Goal: Information Seeking & Learning: Check status

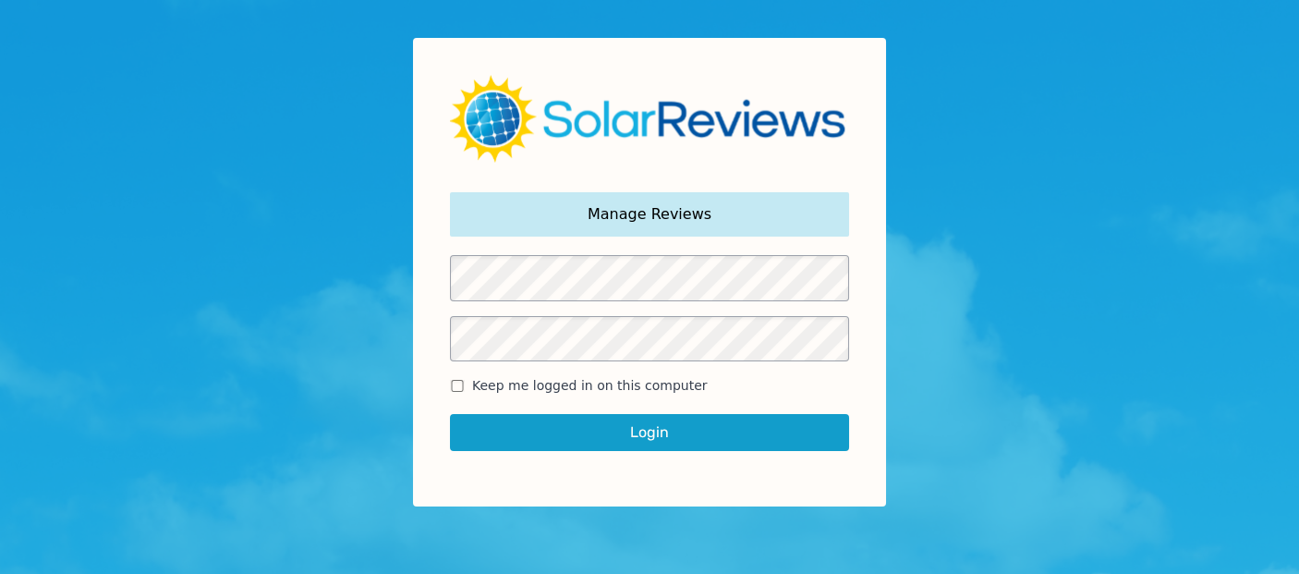
click at [661, 392] on span "Keep me logged in on this computer" at bounding box center [590, 385] width 236 height 19
click at [465, 392] on input "Keep me logged in on this computer" at bounding box center [457, 386] width 15 height 12
checkbox input "true"
click at [685, 426] on button "Login" at bounding box center [649, 432] width 399 height 37
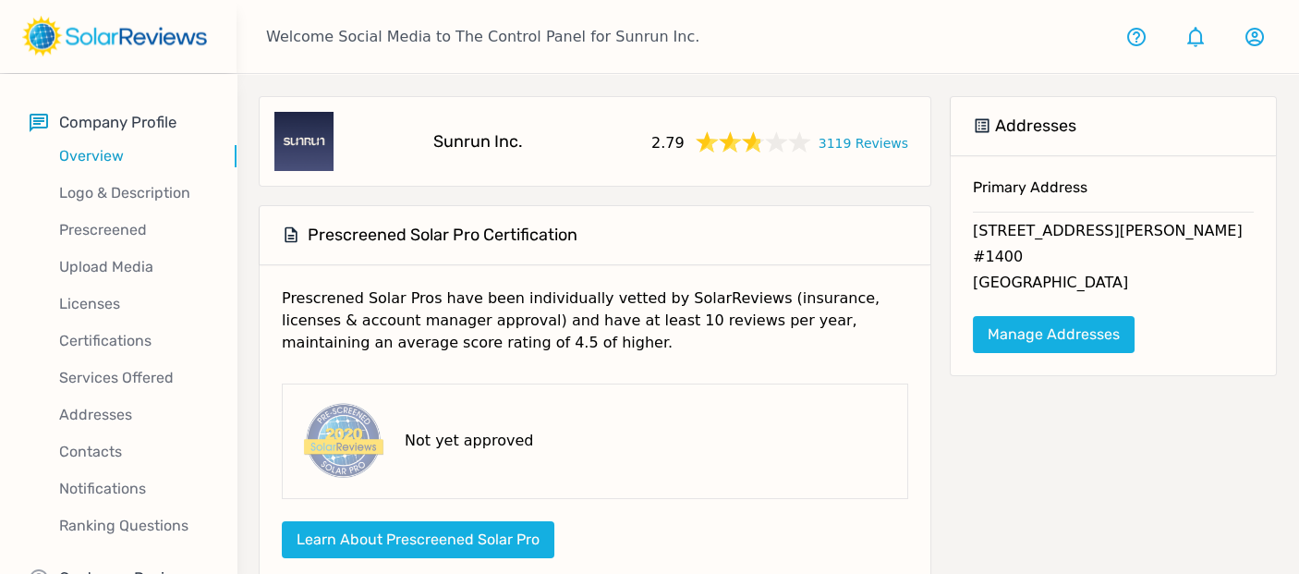
scroll to position [53, 0]
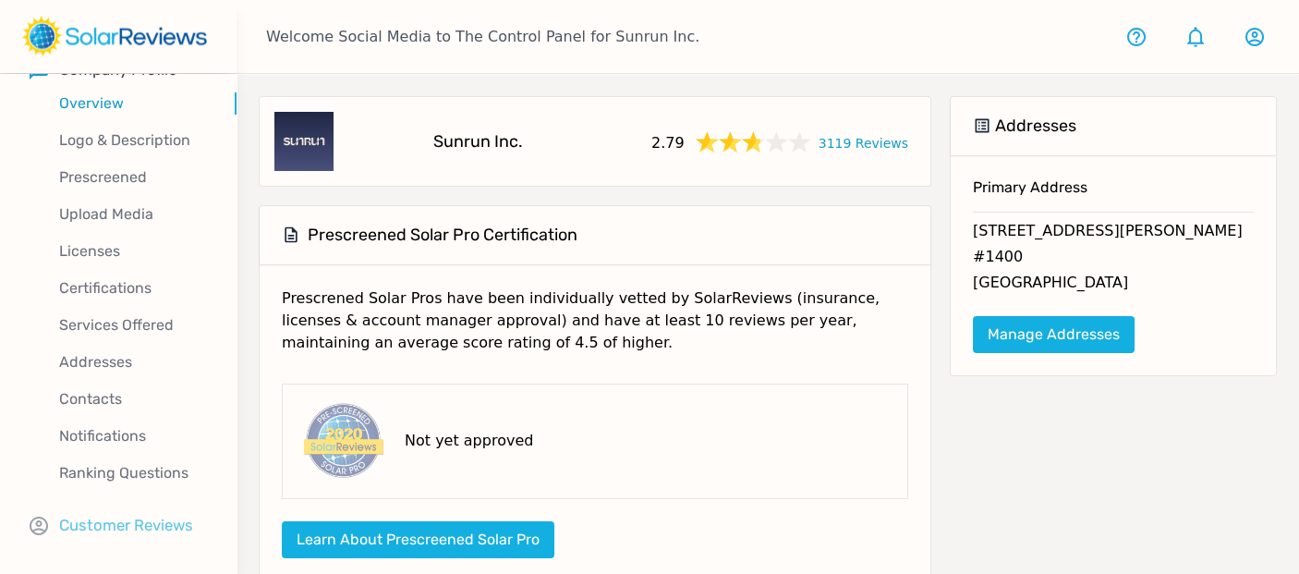
click at [154, 514] on p "Customer Reviews" at bounding box center [126, 525] width 134 height 23
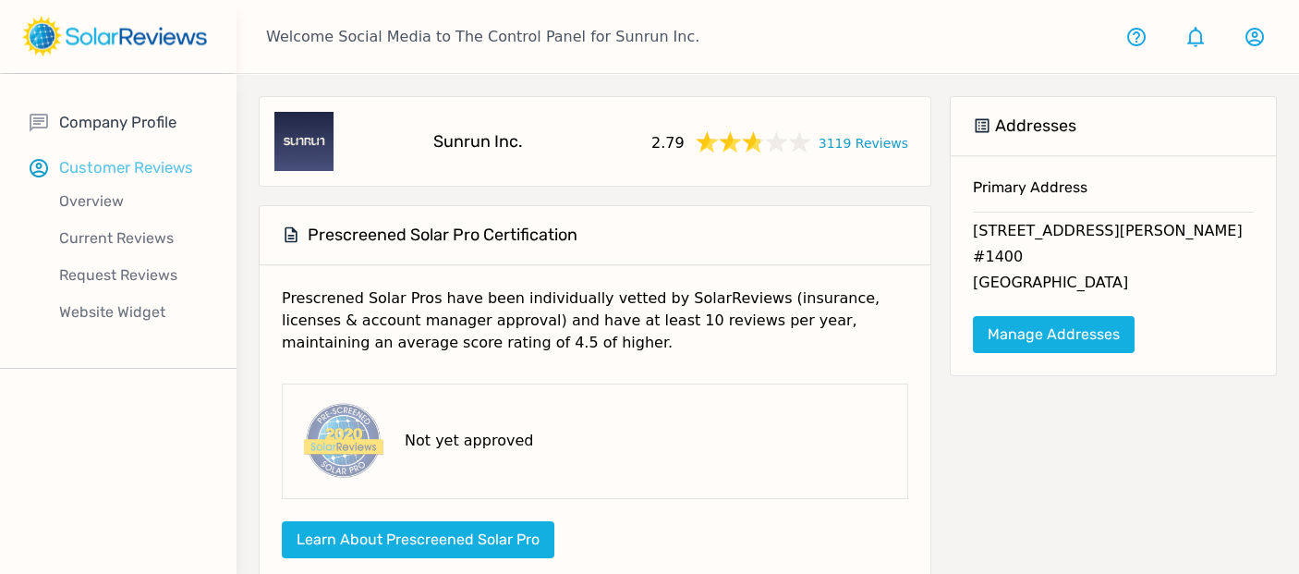
scroll to position [0, 0]
click at [139, 246] on p "Current Reviews" at bounding box center [133, 238] width 207 height 22
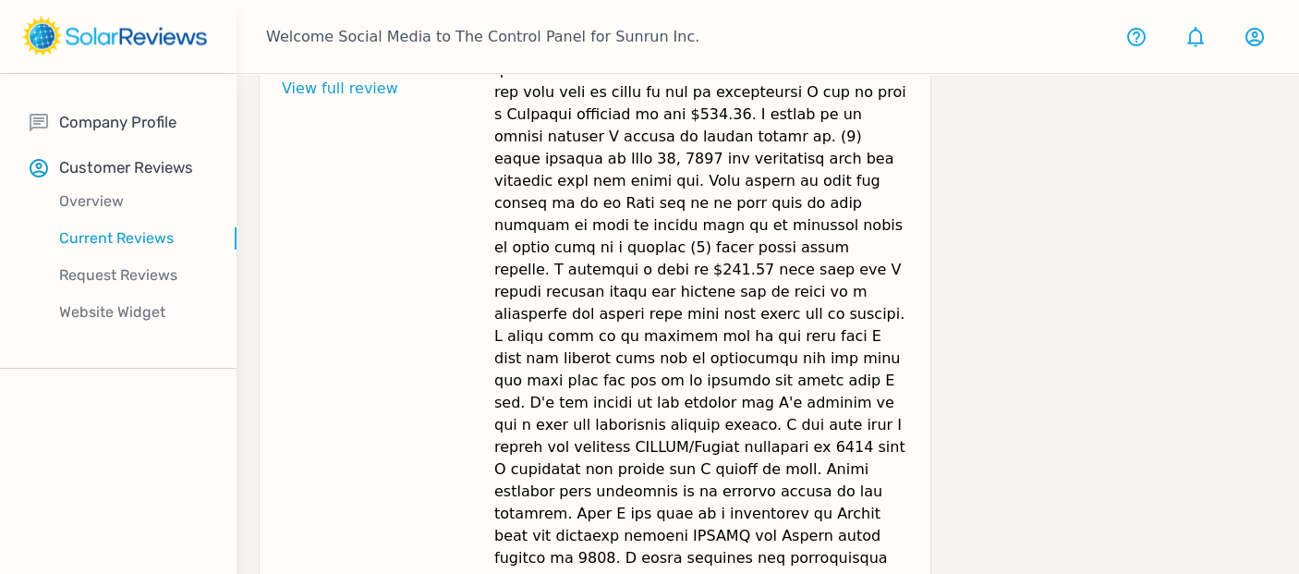
scroll to position [1428, 0]
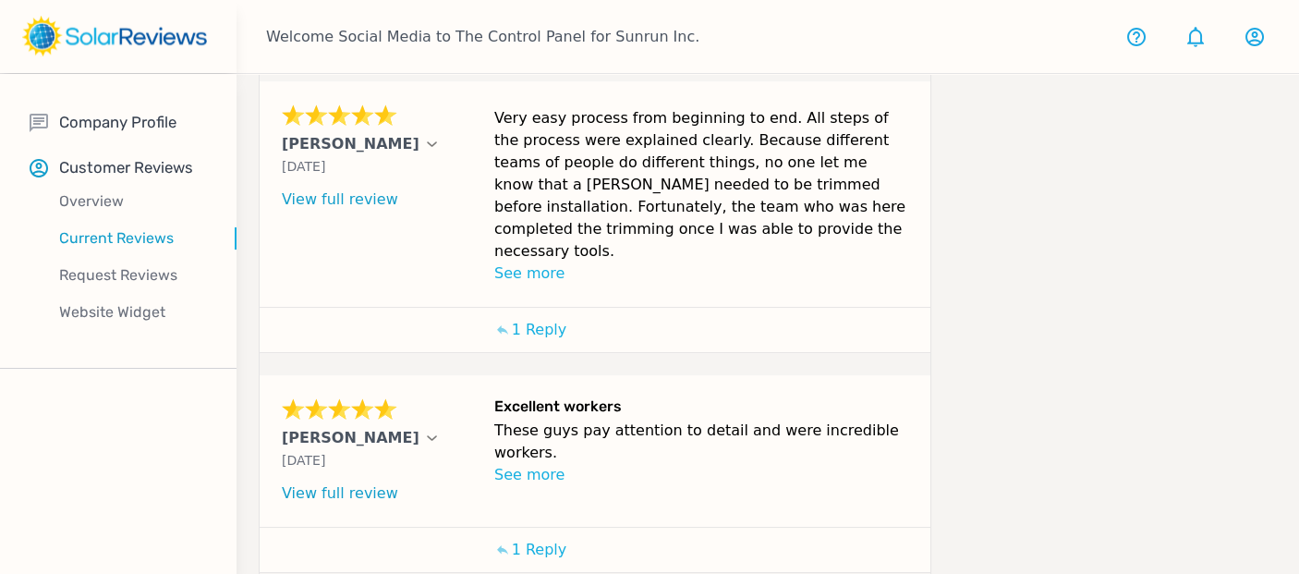
scroll to position [1109, 0]
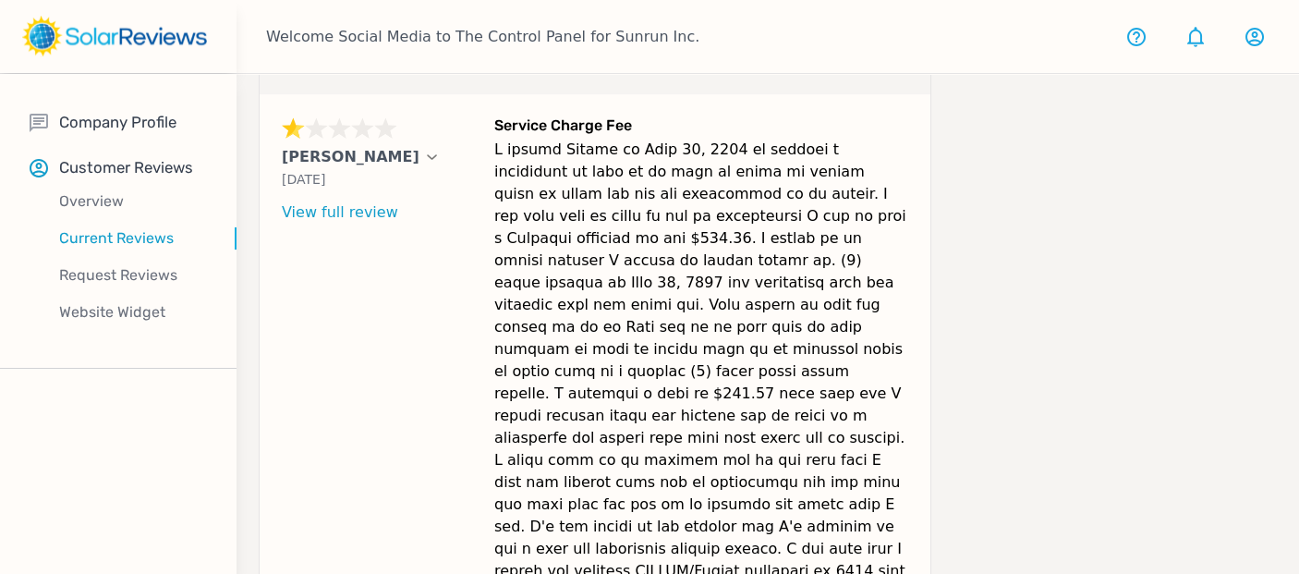
scroll to position [1225, 0]
